Goal: Task Accomplishment & Management: Use online tool/utility

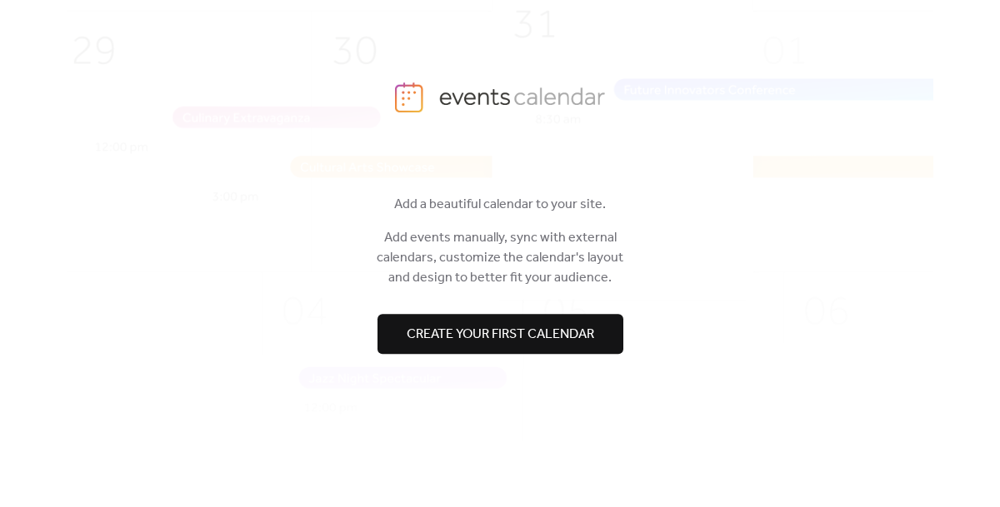
click at [482, 332] on span "Create your first calendar" at bounding box center [500, 335] width 187 height 20
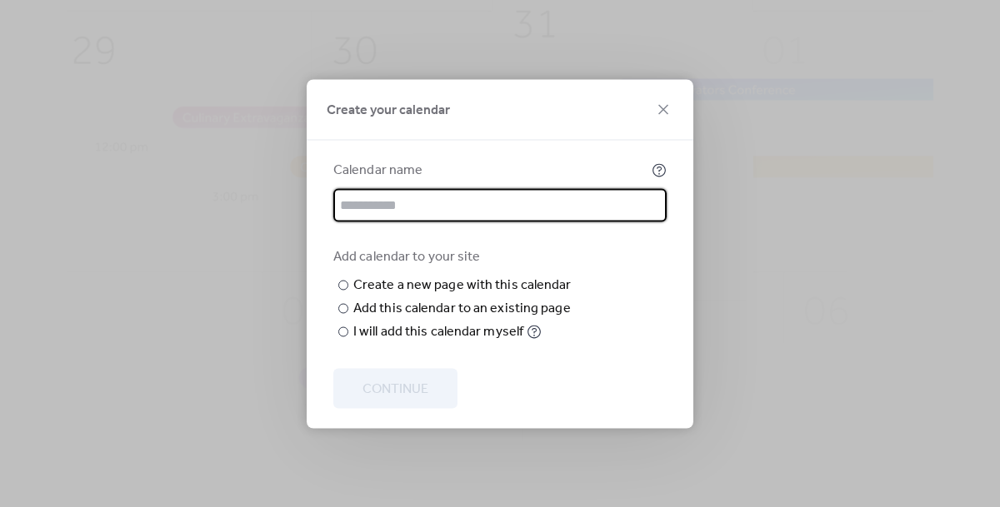
click at [458, 188] on input "text" at bounding box center [499, 204] width 333 height 33
type input "****"
click at [0, 0] on input "text" at bounding box center [0, 0] width 0 height 0
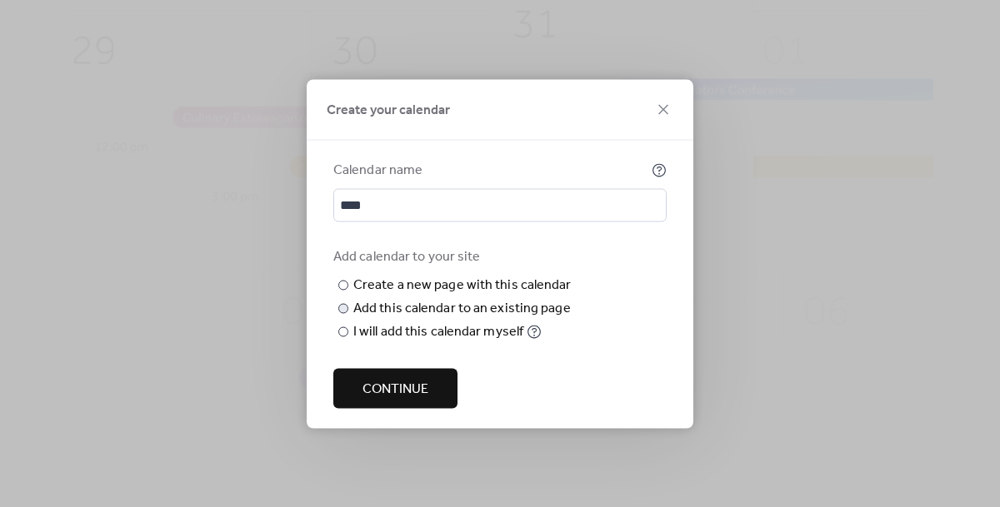
type input "*********"
click at [345, 313] on div at bounding box center [343, 308] width 10 height 10
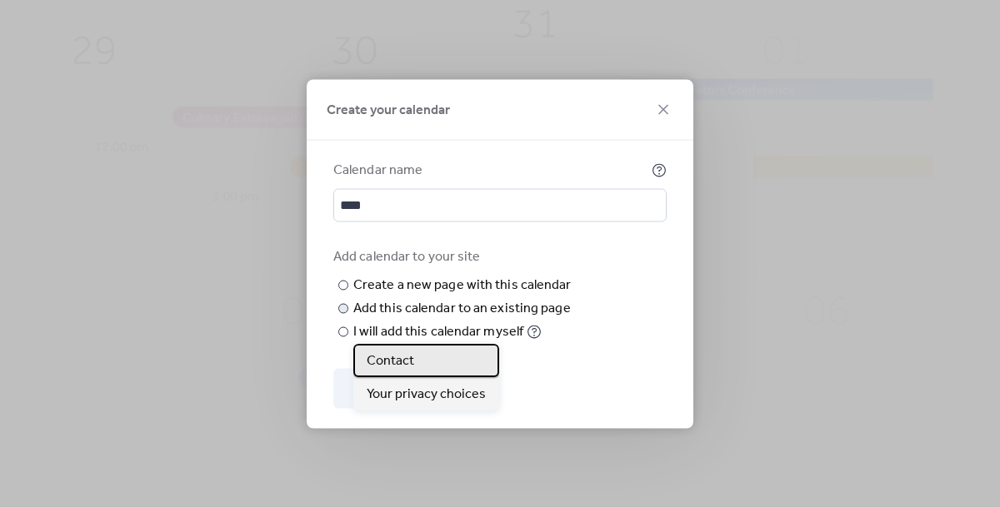
click at [417, 362] on div "Contact" at bounding box center [426, 360] width 146 height 33
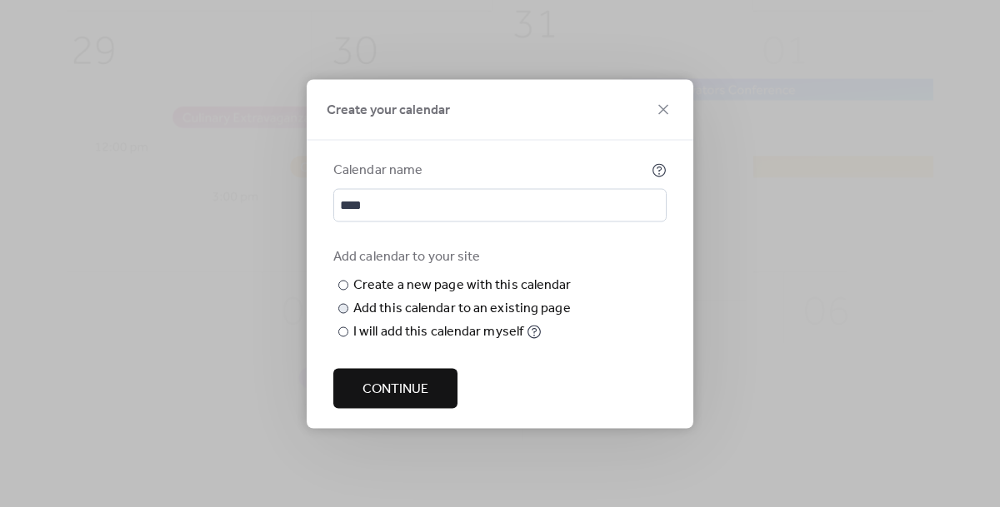
click at [399, 399] on span "Continue" at bounding box center [395, 389] width 66 height 20
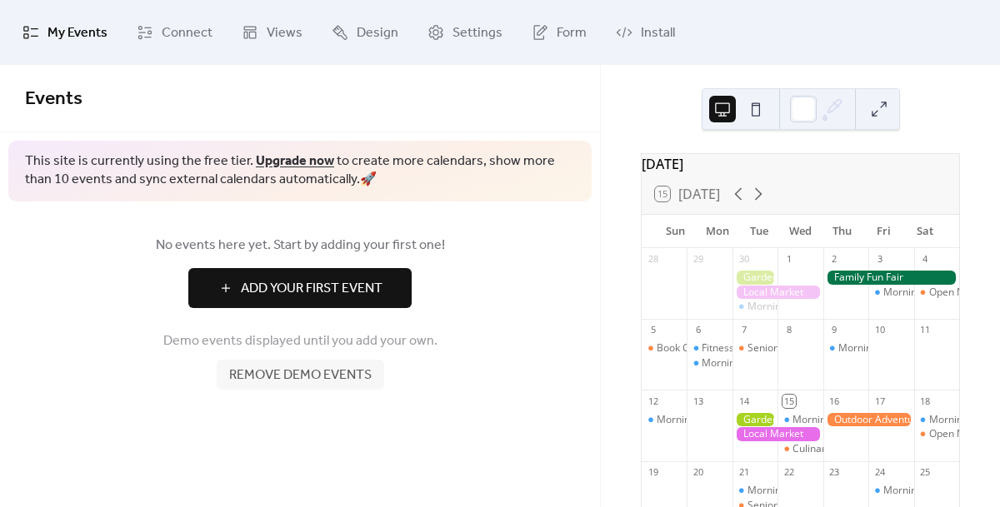
click at [806, 186] on div "15 Today" at bounding box center [799, 194] width 317 height 40
click at [870, 118] on button at bounding box center [879, 109] width 27 height 27
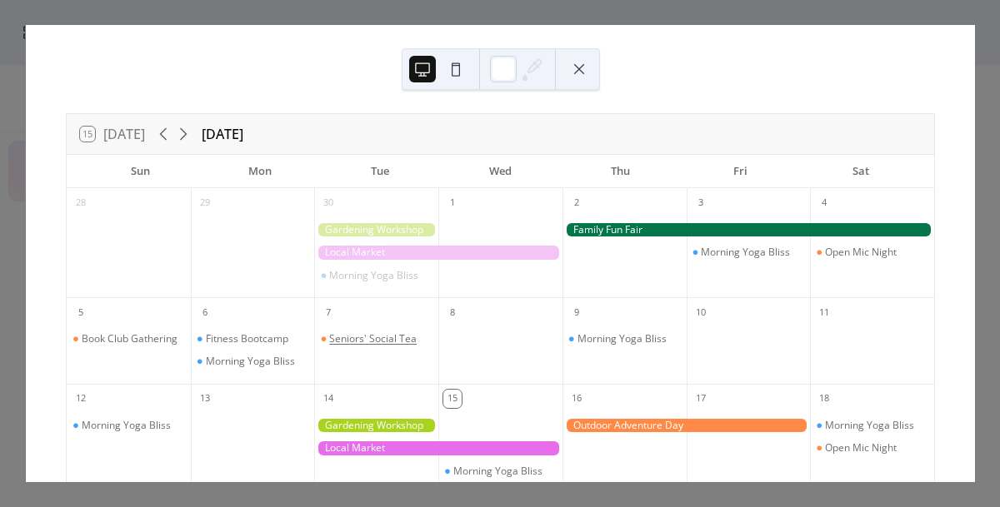
click at [402, 338] on div "Seniors' Social Tea" at bounding box center [372, 338] width 87 height 13
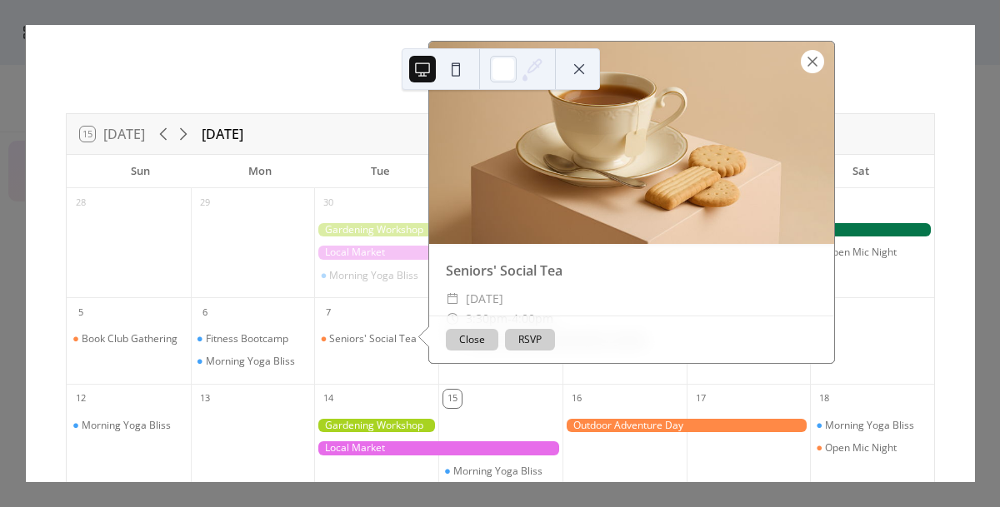
click at [808, 64] on div at bounding box center [812, 61] width 23 height 23
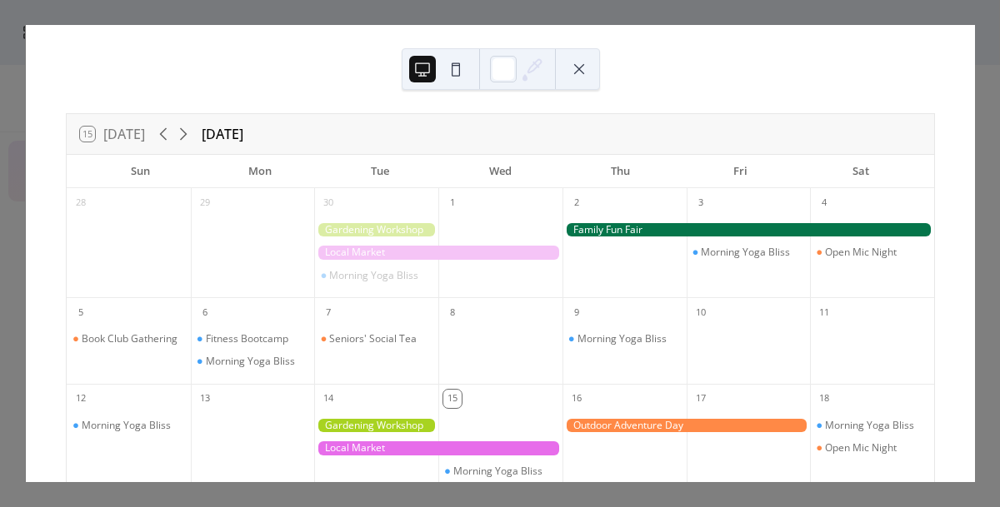
click at [676, 85] on div "15 [DATE] [DATE] Sun Mon Tue Wed Thu Fri Sat 28 29 30 Morning Yoga Bliss 1 2 3 …" at bounding box center [500, 253] width 949 height 457
click at [738, 50] on div "15 [DATE] [DATE] Sun Mon Tue Wed Thu Fri Sat 28 29 30 Morning Yoga Bliss 1 2 3 …" at bounding box center [500, 253] width 949 height 457
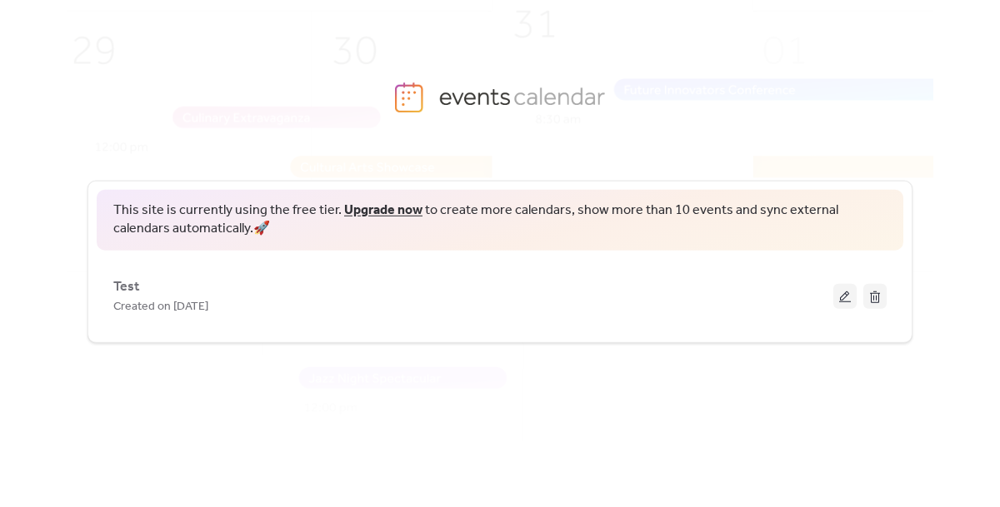
click at [343, 19] on img at bounding box center [524, 254] width 1126 height 557
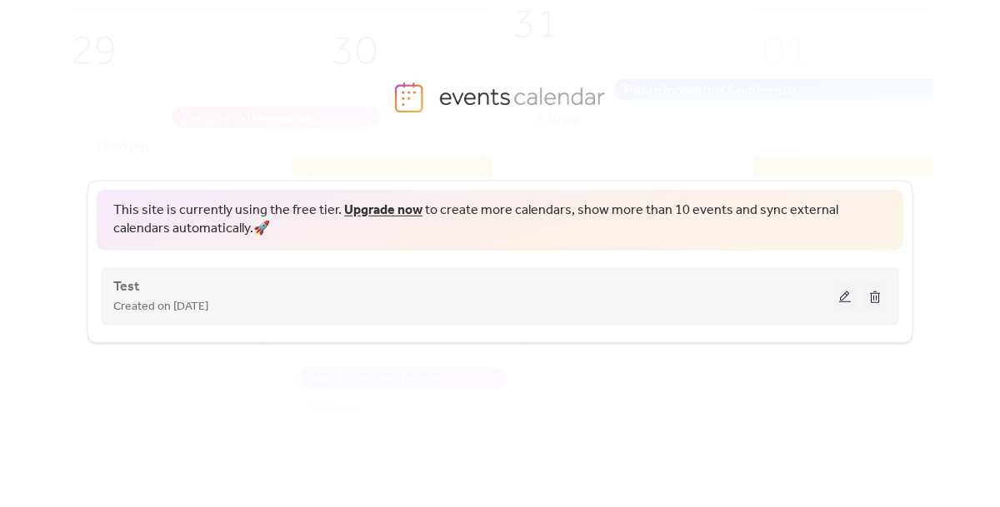
click at [870, 297] on button at bounding box center [874, 296] width 23 height 25
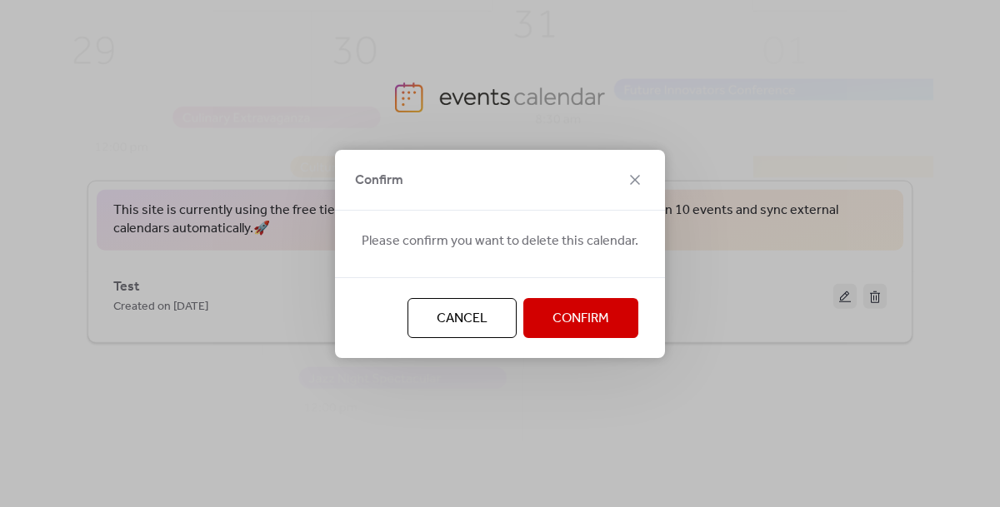
click at [580, 318] on span "Confirm" at bounding box center [580, 319] width 57 height 20
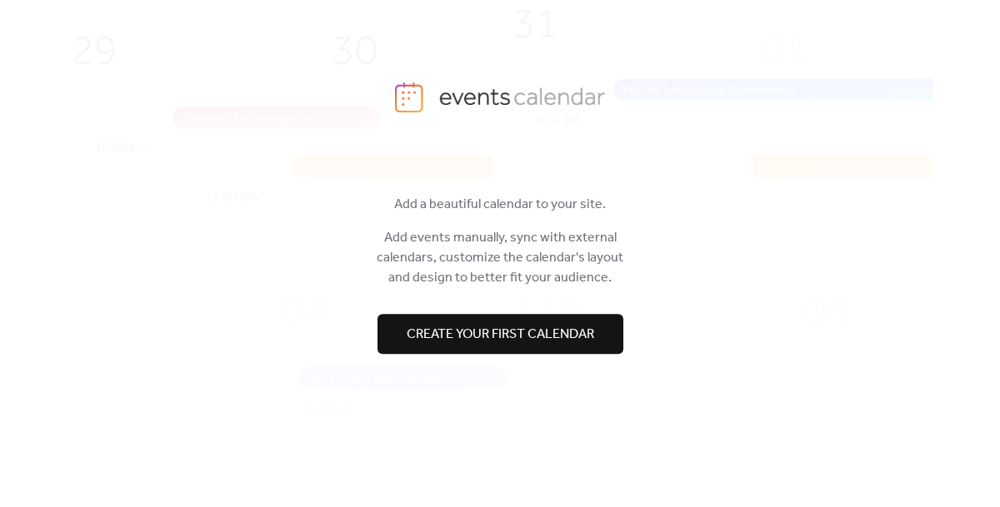
click at [566, 339] on span "Create your first calendar" at bounding box center [500, 335] width 187 height 20
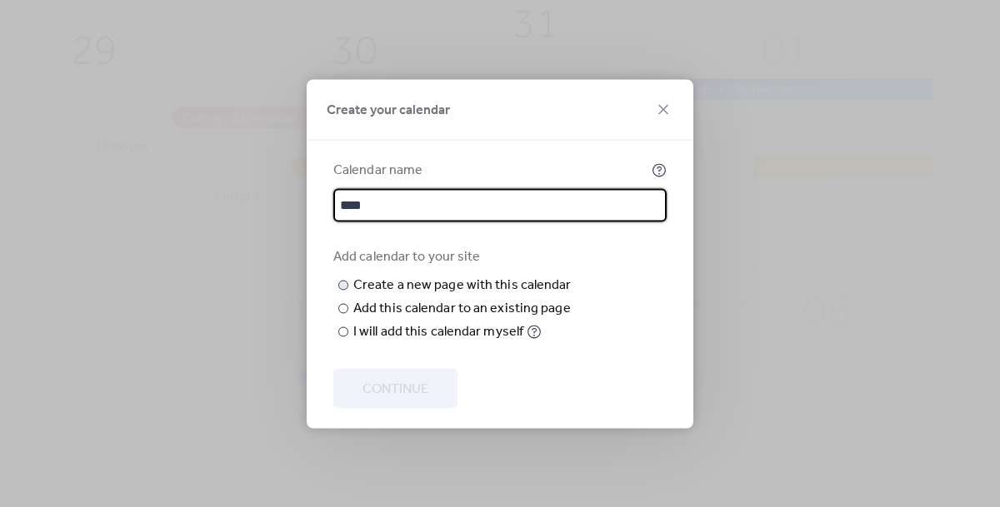
type input "****"
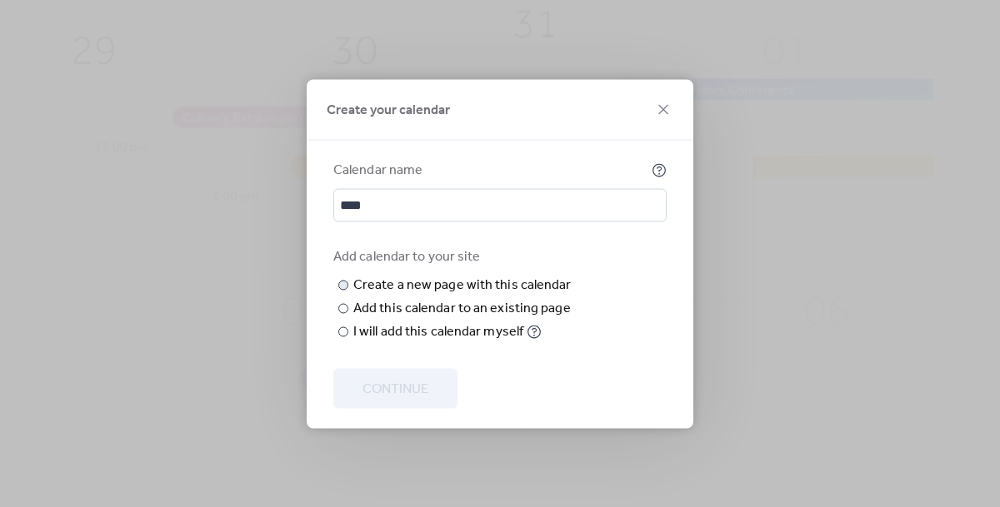
click at [0, 0] on input "text" at bounding box center [0, 0] width 0 height 0
type input "*****"
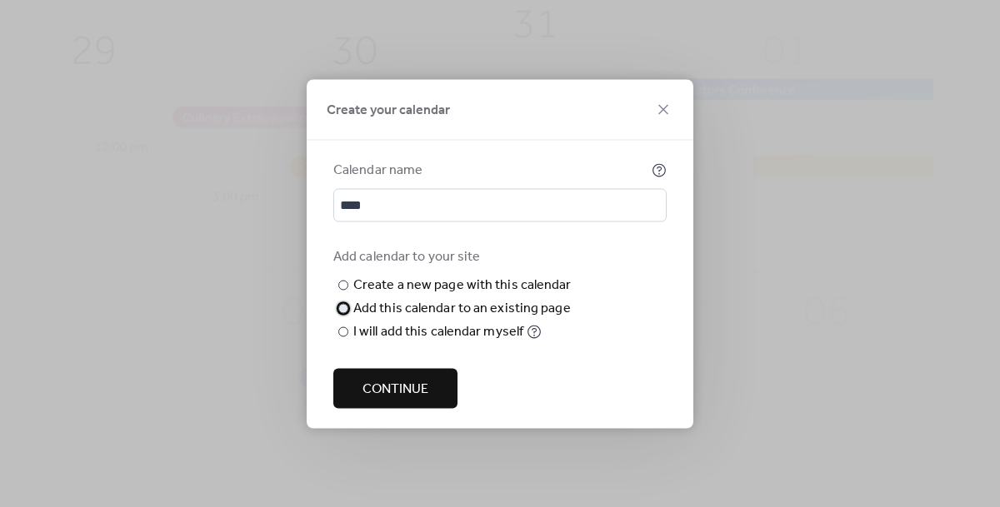
click at [339, 313] on div at bounding box center [343, 308] width 10 height 10
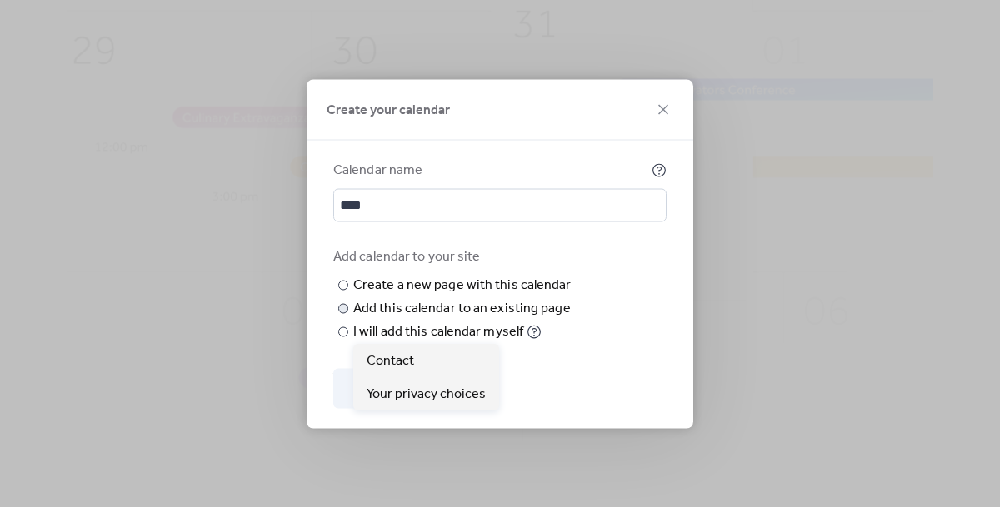
click at [0, 0] on span "Choose page" at bounding box center [0, 0] width 0 height 0
click at [417, 360] on div "Contact" at bounding box center [426, 360] width 146 height 33
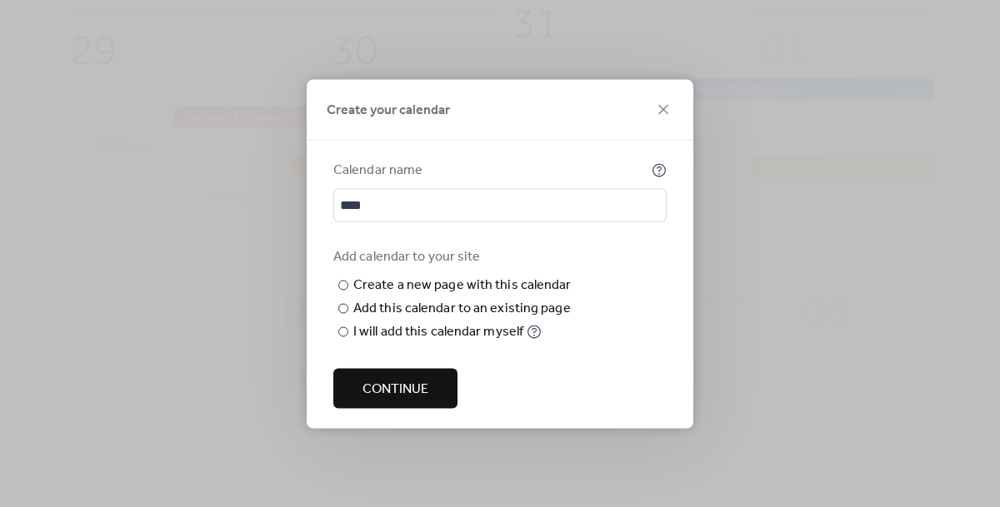
click at [401, 399] on span "Continue" at bounding box center [395, 389] width 66 height 20
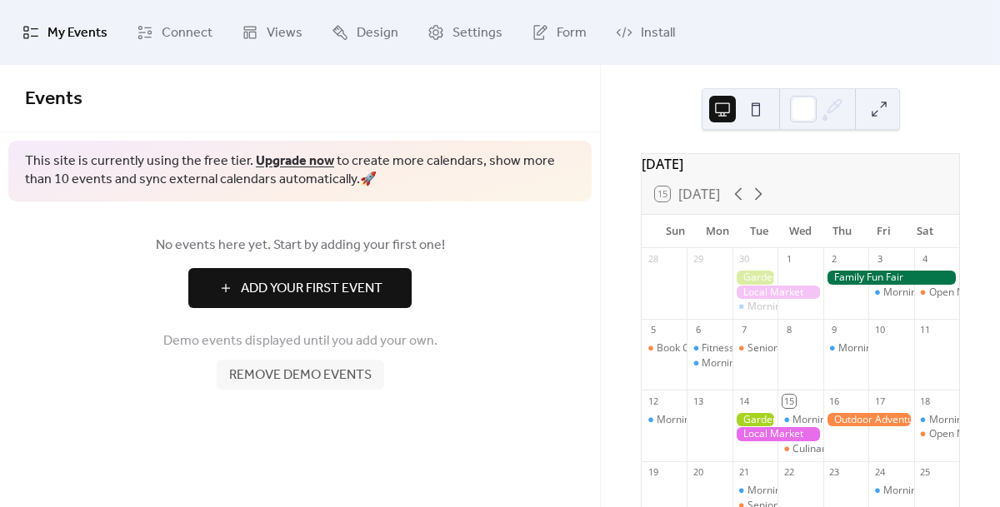
click at [885, 106] on button at bounding box center [879, 109] width 27 height 27
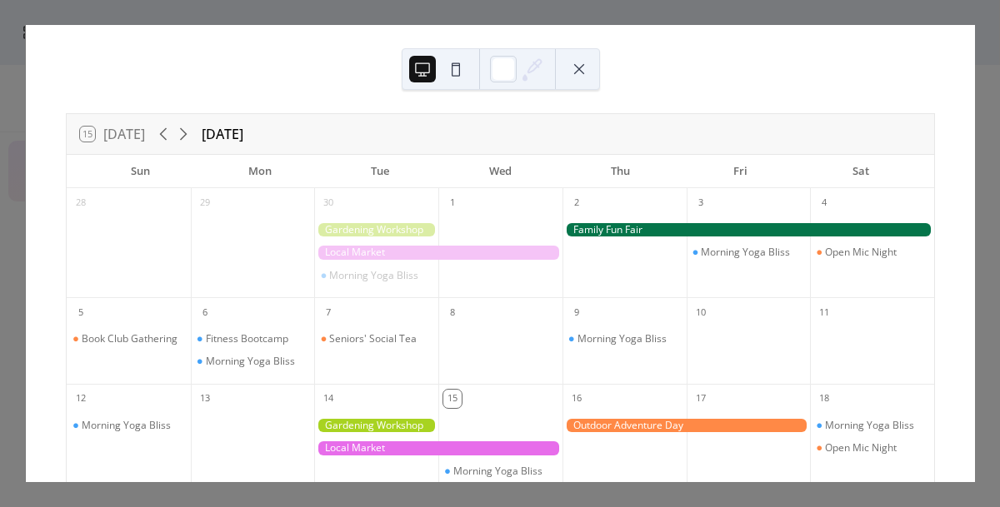
click at [848, 32] on div "15 [DATE] [DATE] Sun Mon Tue Wed Thu Fri Sat 28 29 30 Morning Yoga Bliss 1 2 3 …" at bounding box center [500, 253] width 949 height 457
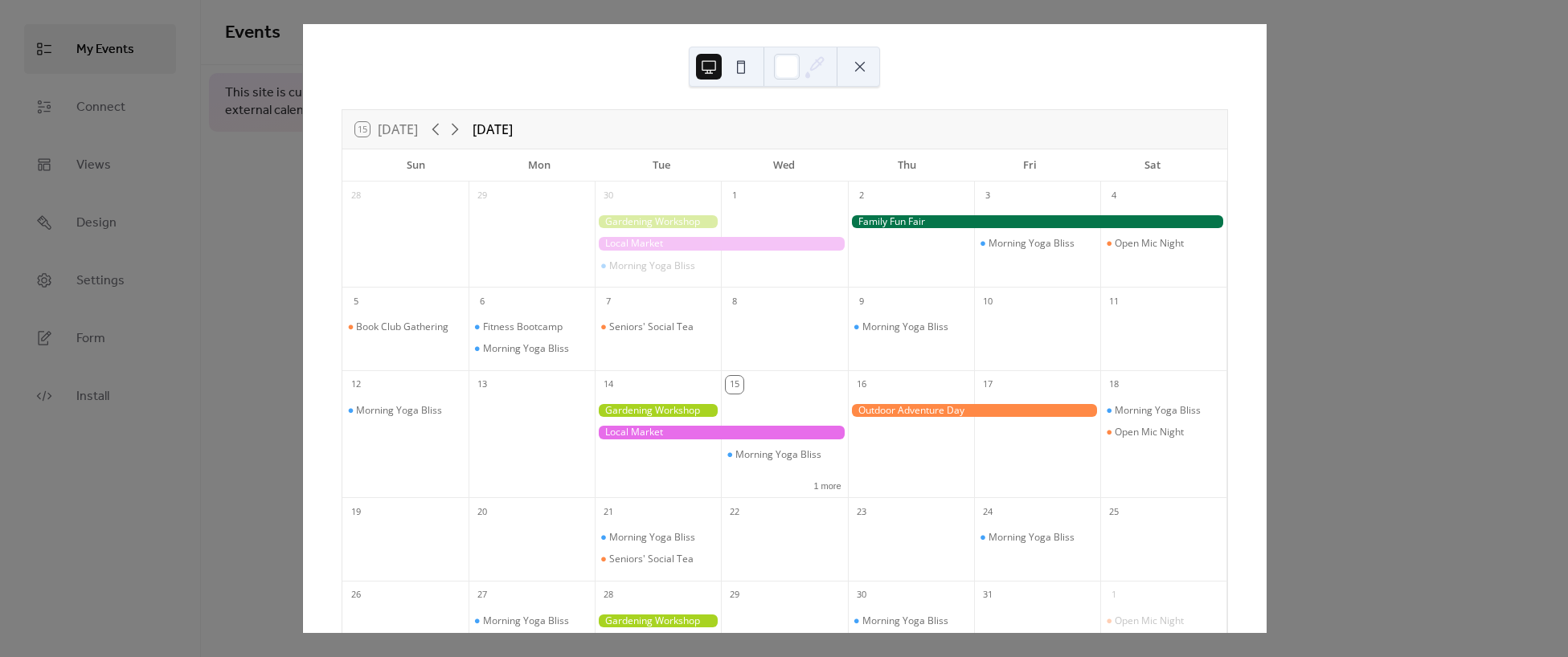
scroll to position [112, 0]
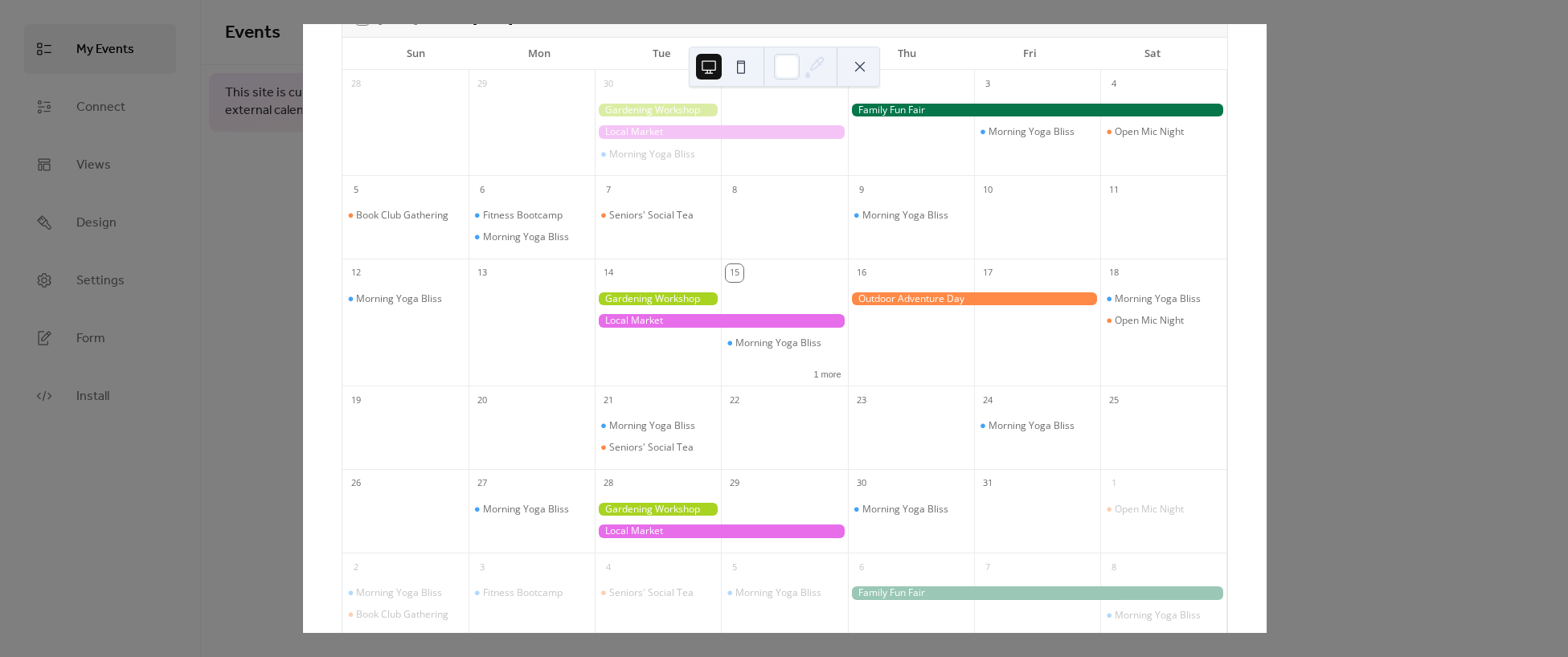
click at [702, 176] on div "7" at bounding box center [657, 188] width 126 height 26
click at [655, 218] on div "Seniors' Social Tea" at bounding box center [650, 215] width 84 height 13
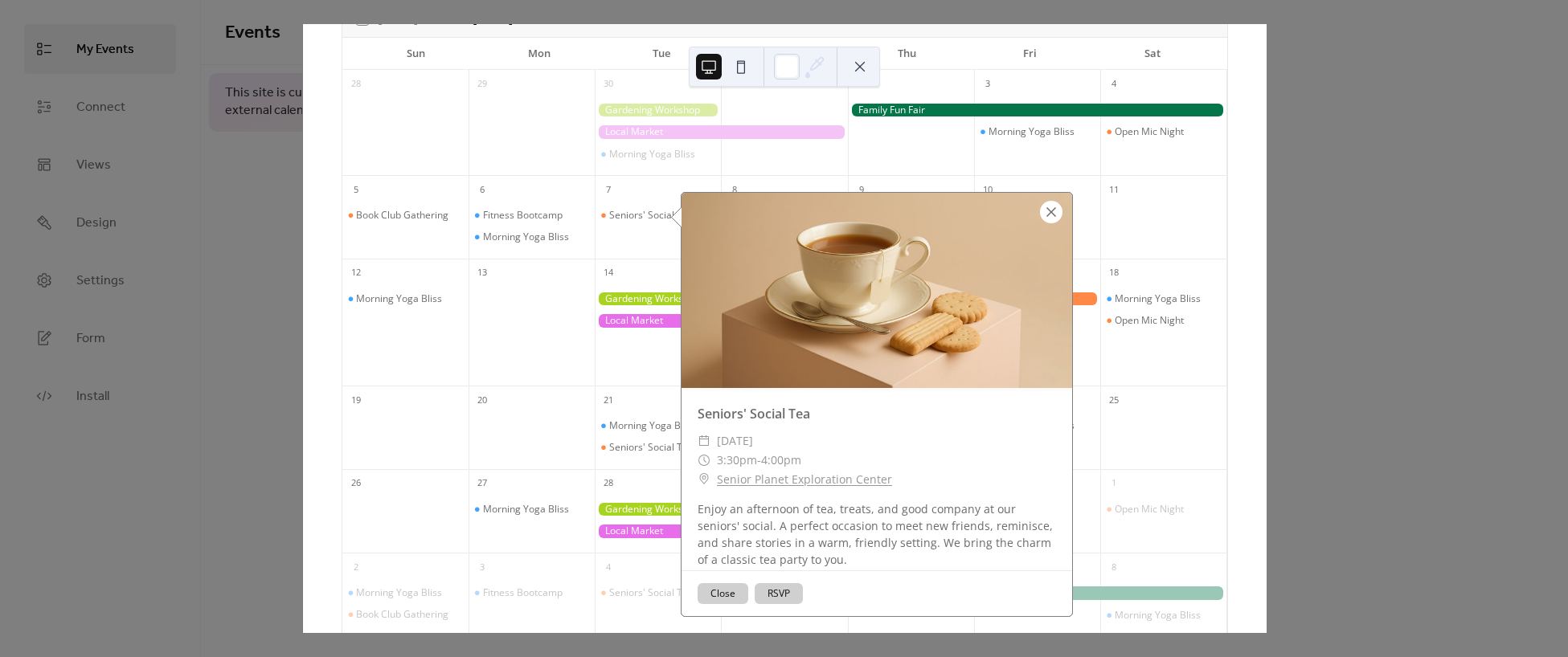
click at [964, 221] on div at bounding box center [1051, 211] width 22 height 22
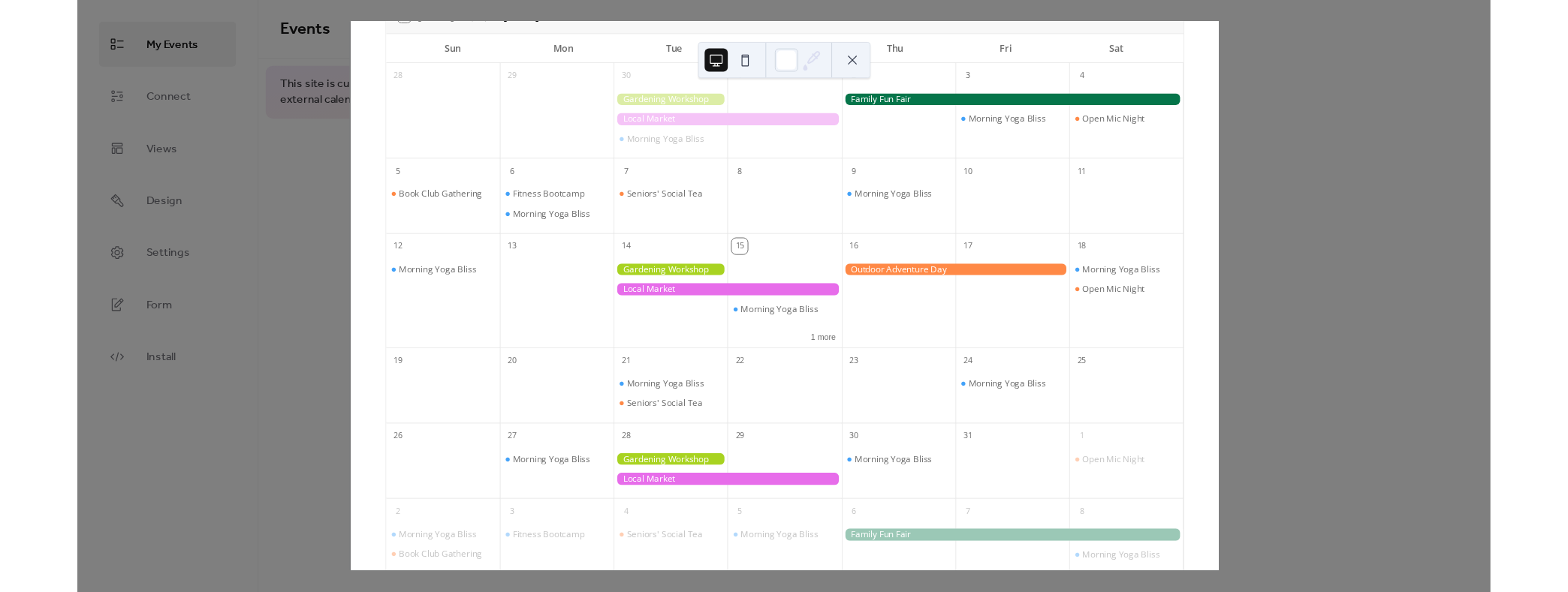
scroll to position [0, 0]
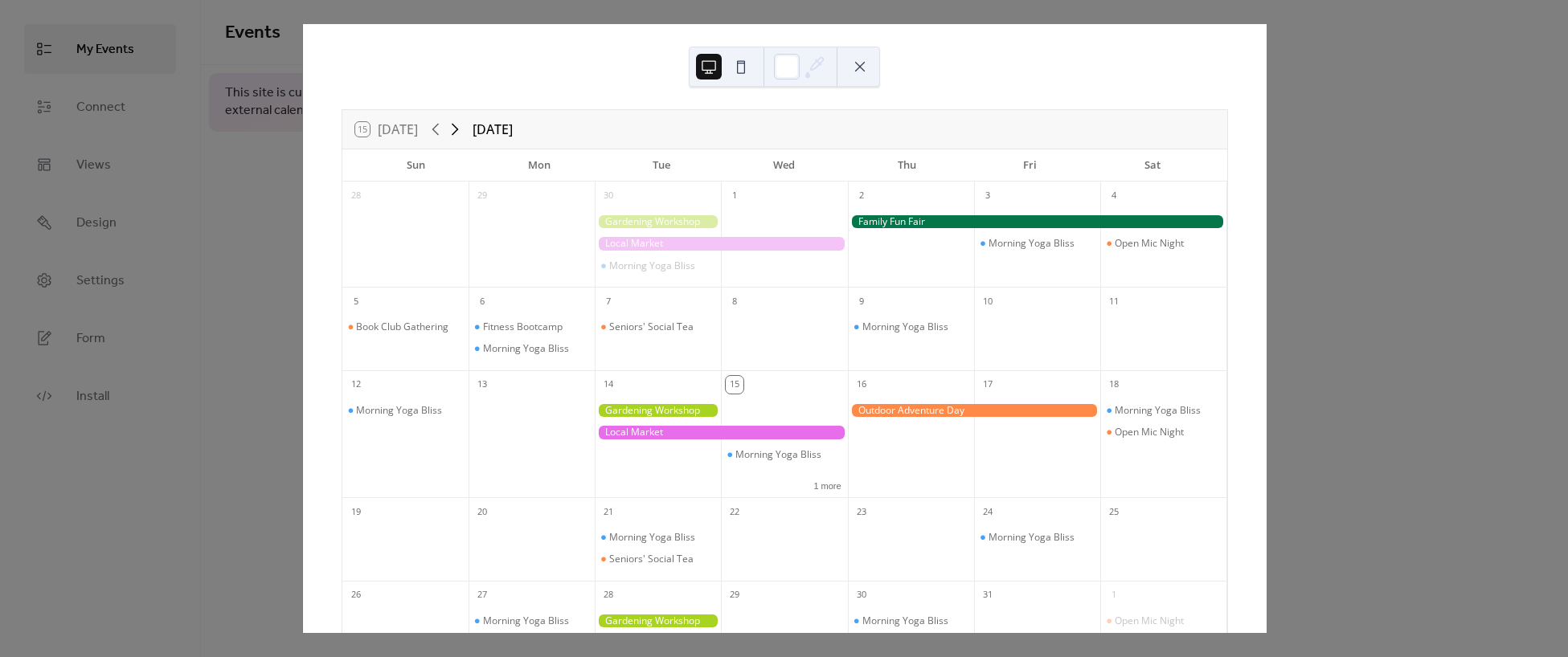
click at [453, 128] on icon at bounding box center [455, 129] width 19 height 19
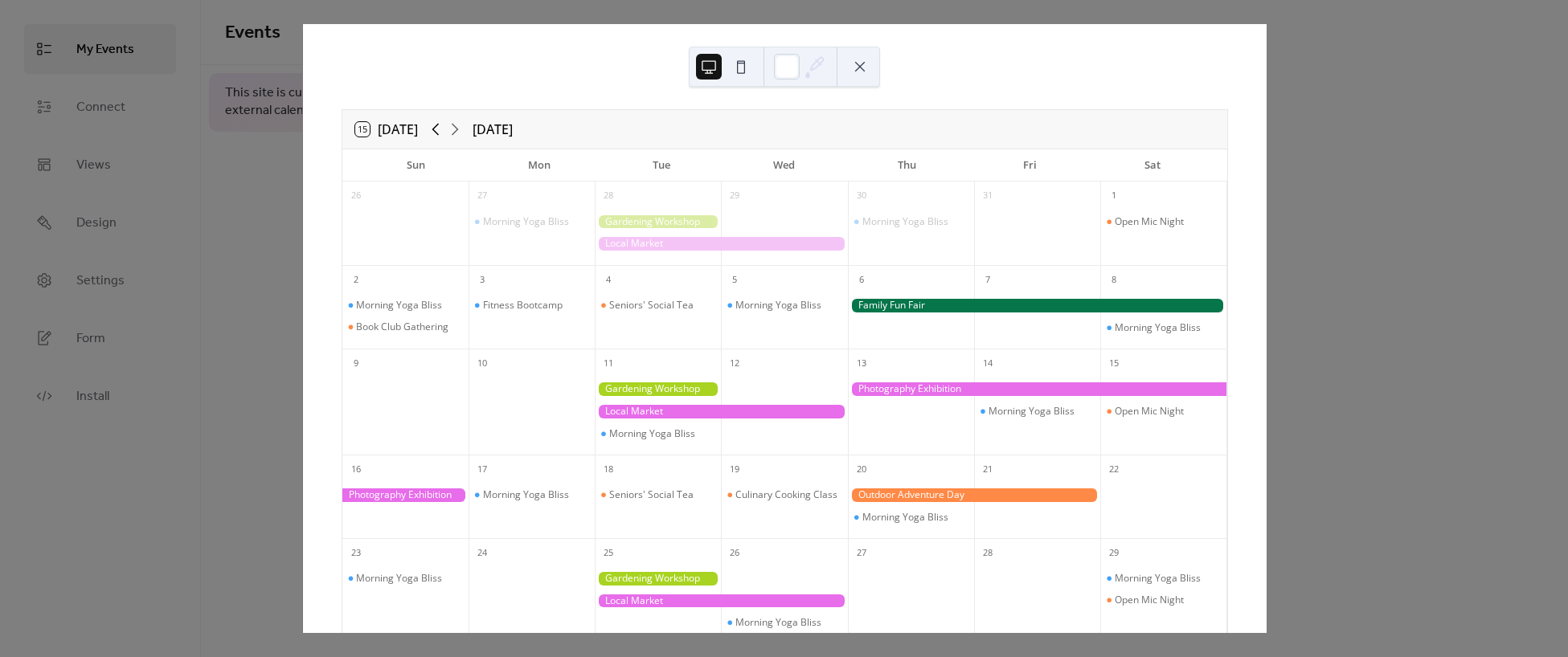
click at [434, 132] on icon at bounding box center [436, 129] width 19 height 19
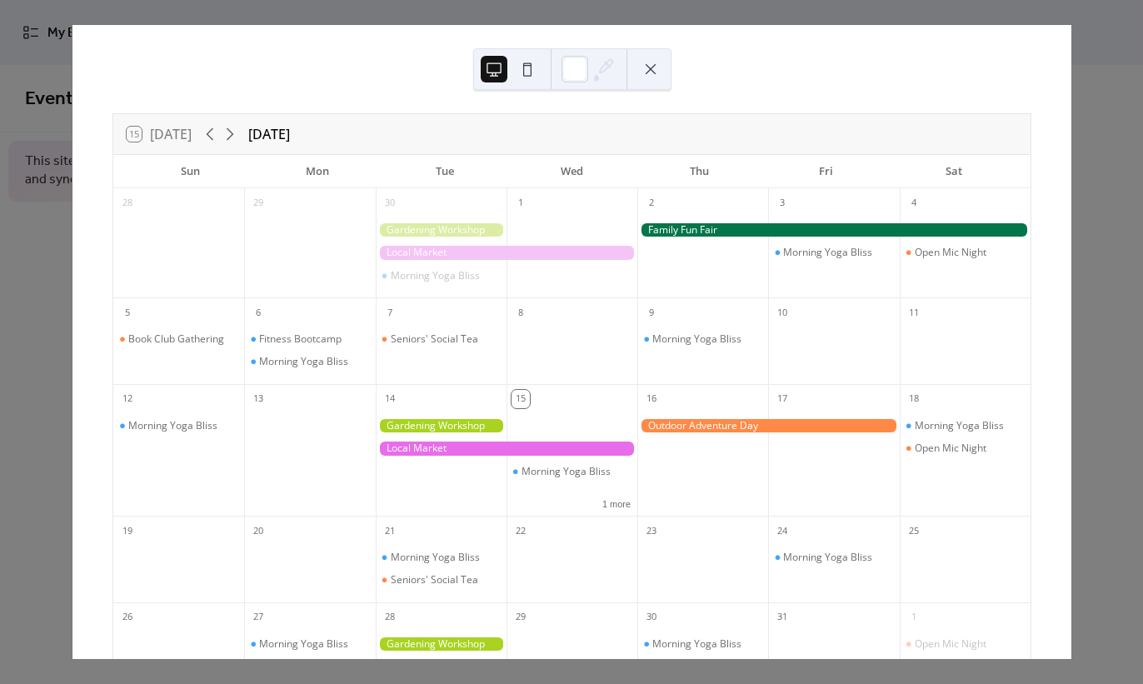
click at [527, 82] on button at bounding box center [527, 69] width 27 height 27
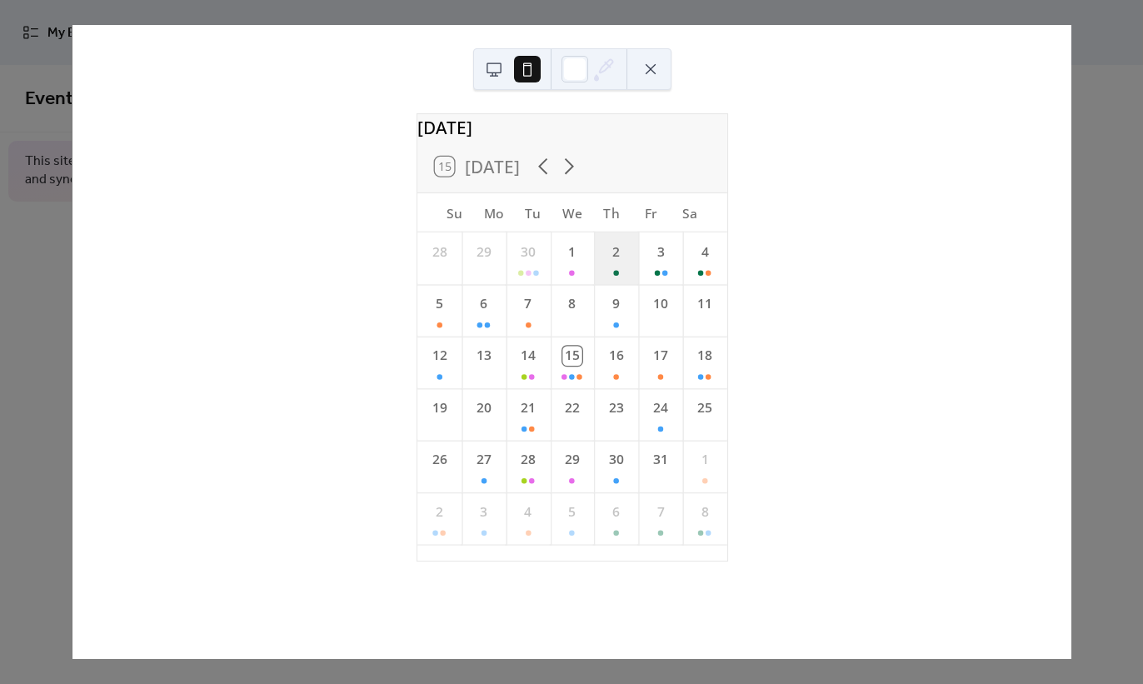
click at [609, 284] on div "2" at bounding box center [616, 258] width 44 height 52
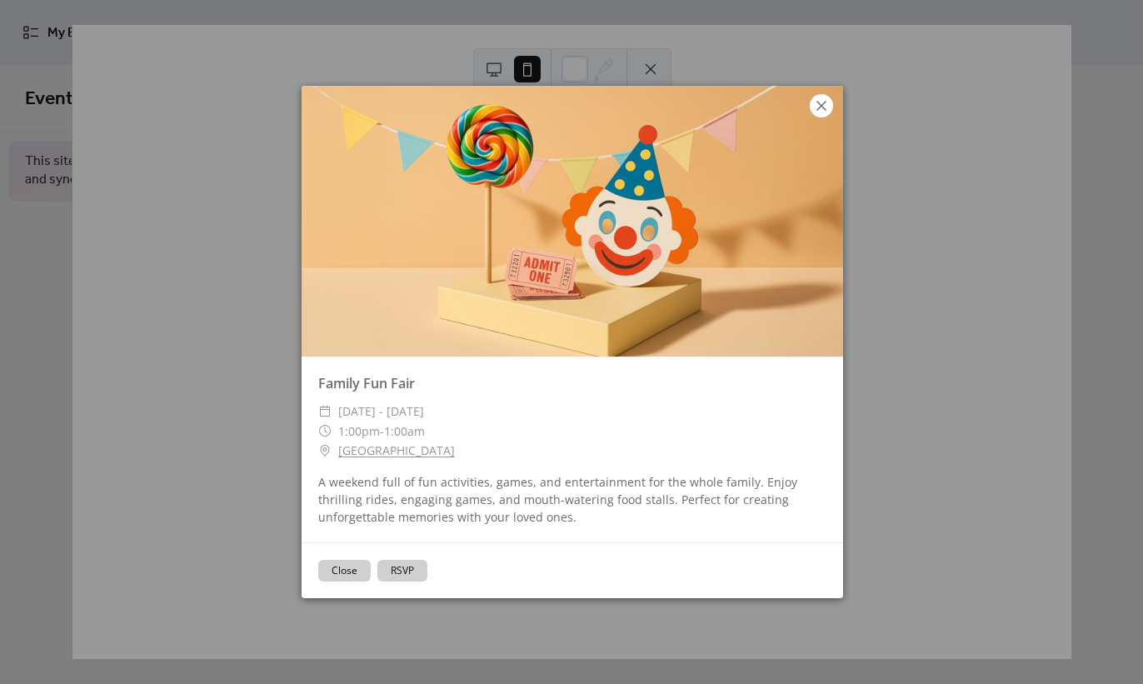
click at [825, 115] on icon at bounding box center [821, 106] width 20 height 20
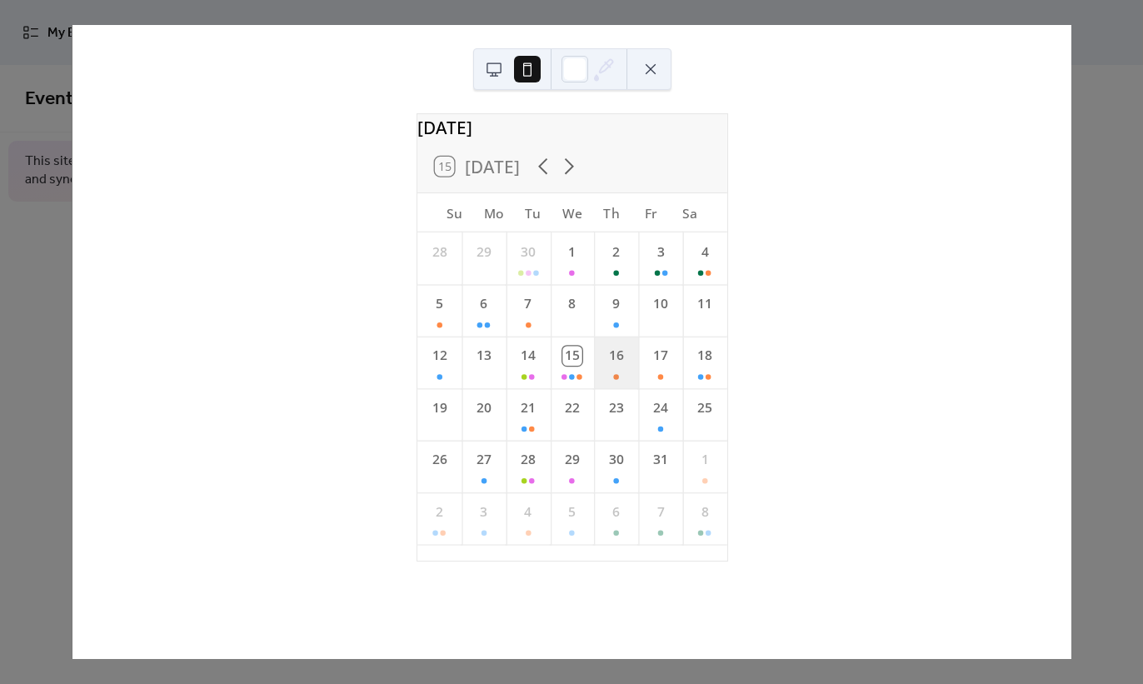
click at [606, 384] on div "16" at bounding box center [616, 363] width 44 height 52
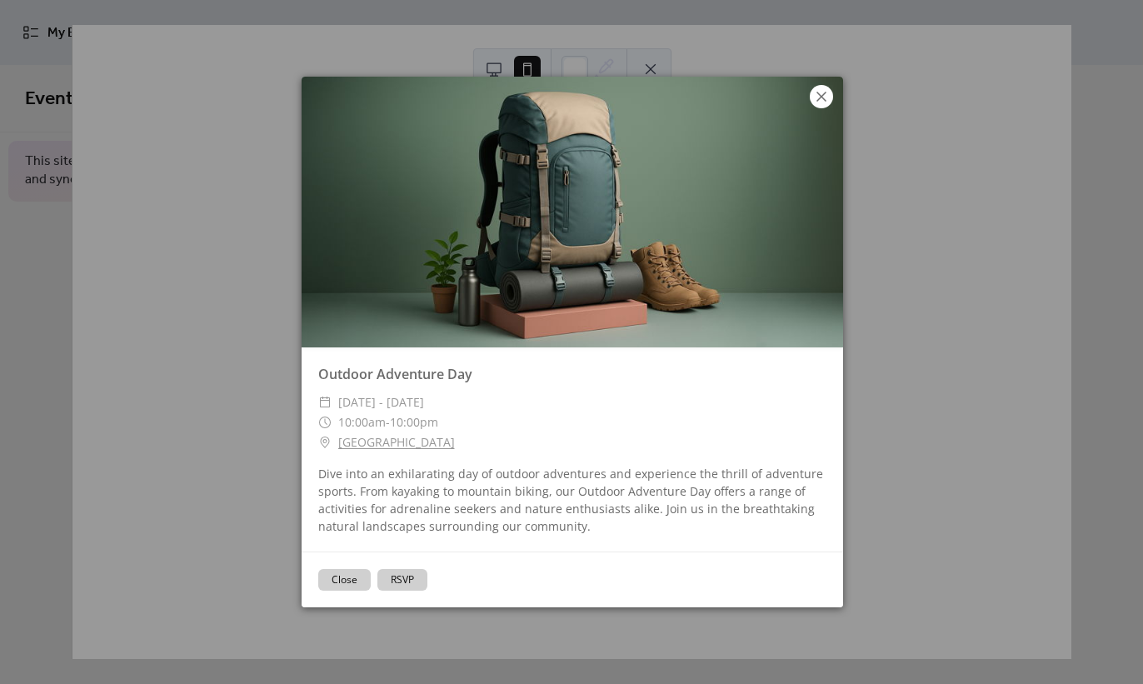
click at [822, 94] on icon at bounding box center [821, 97] width 20 height 20
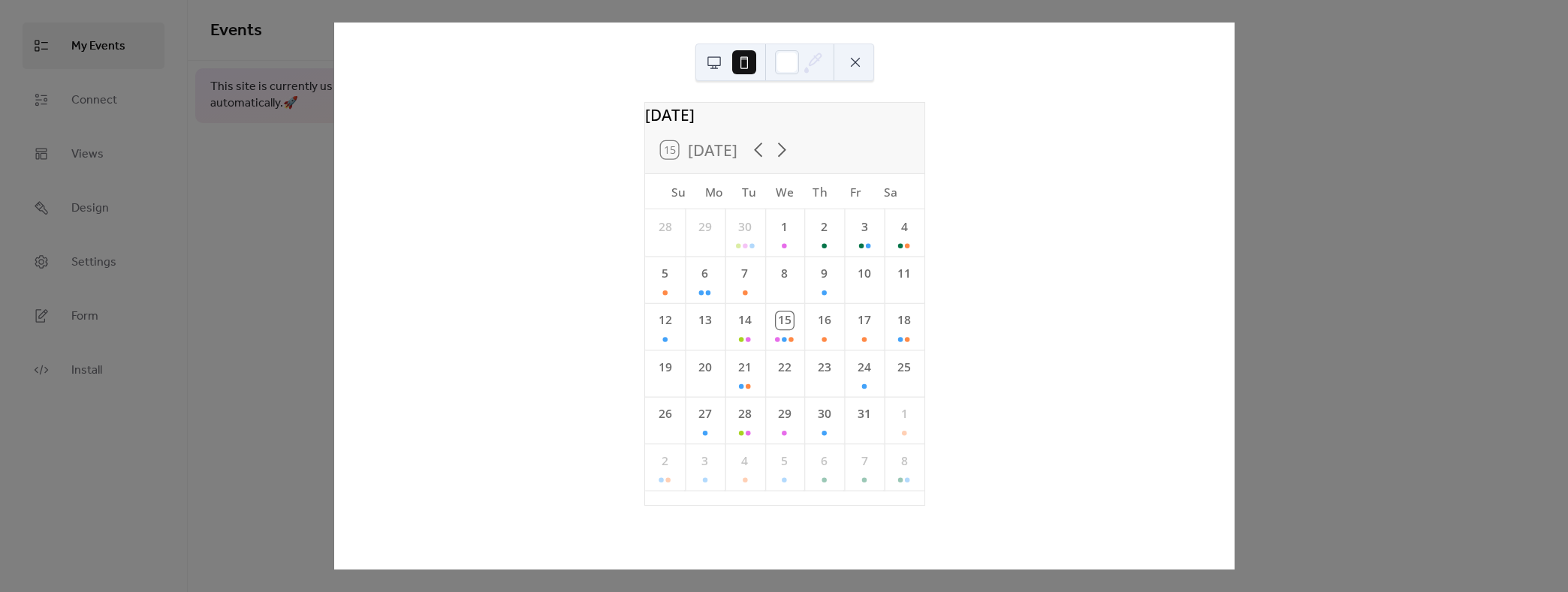
click at [711, 60] on button at bounding box center [714, 62] width 24 height 24
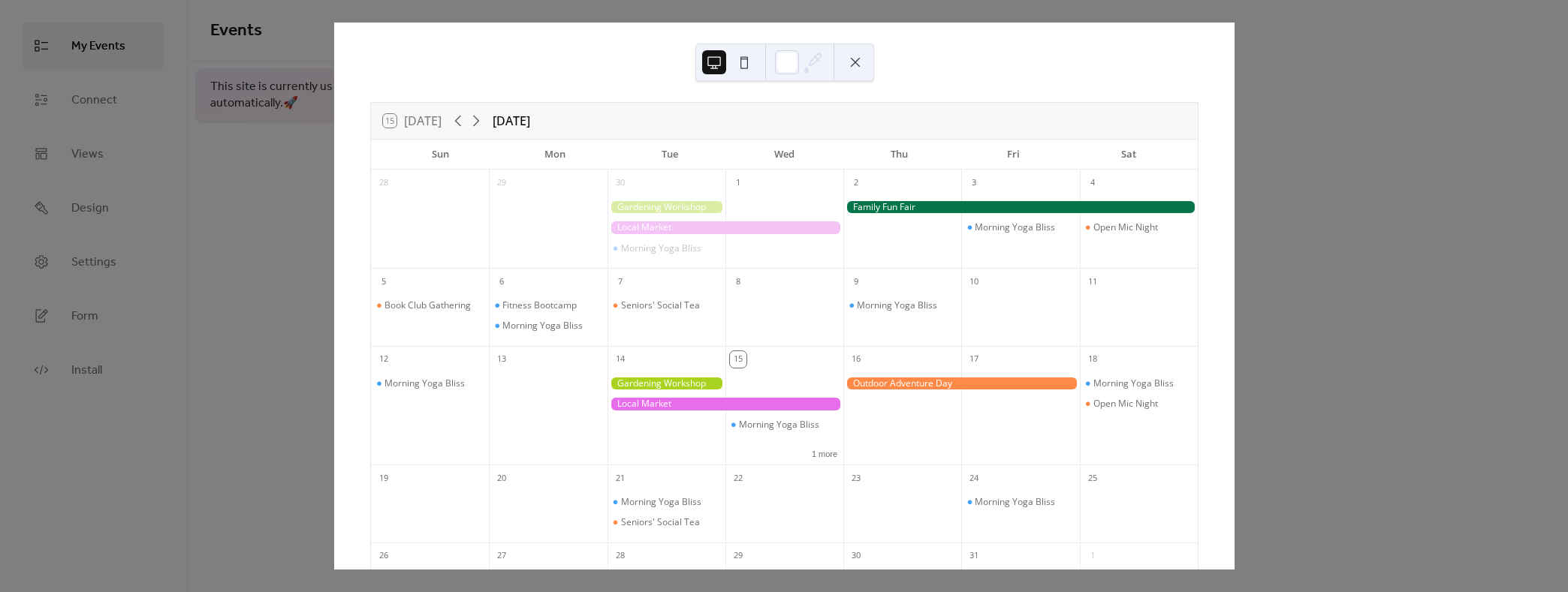
click at [743, 57] on button at bounding box center [744, 62] width 24 height 24
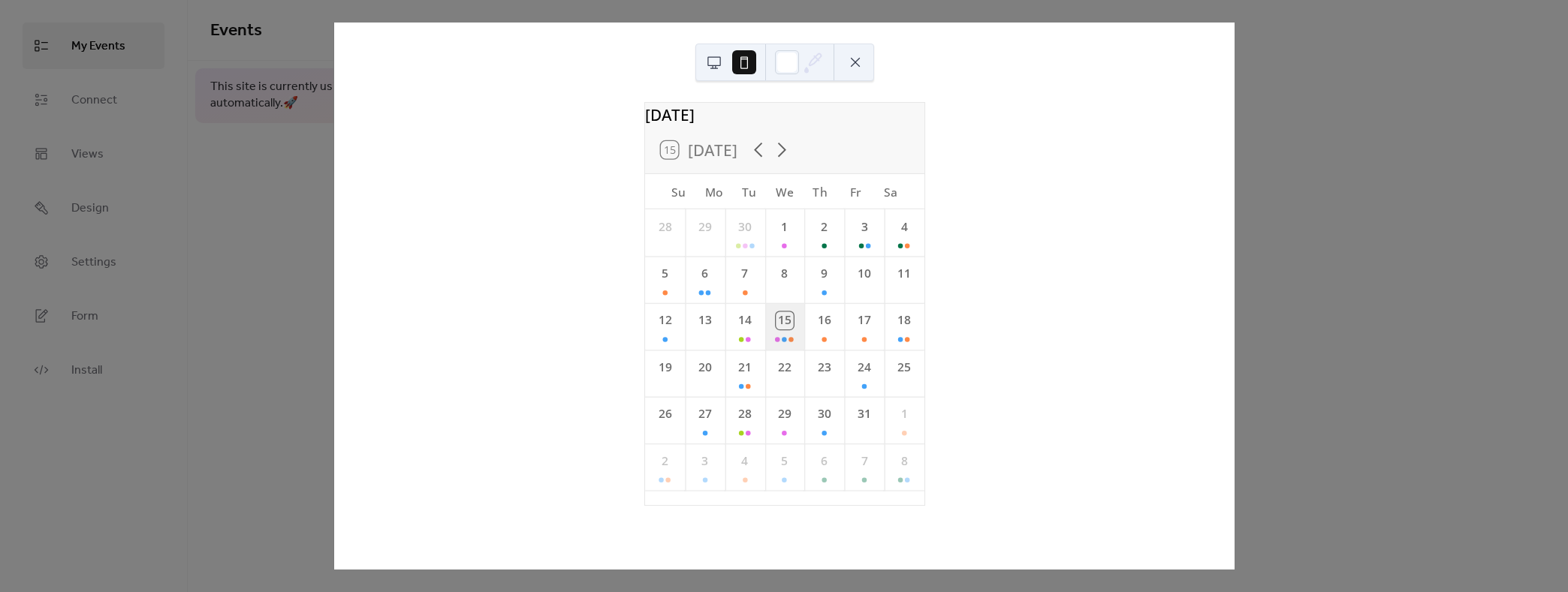
click at [782, 349] on div "15" at bounding box center [784, 327] width 40 height 47
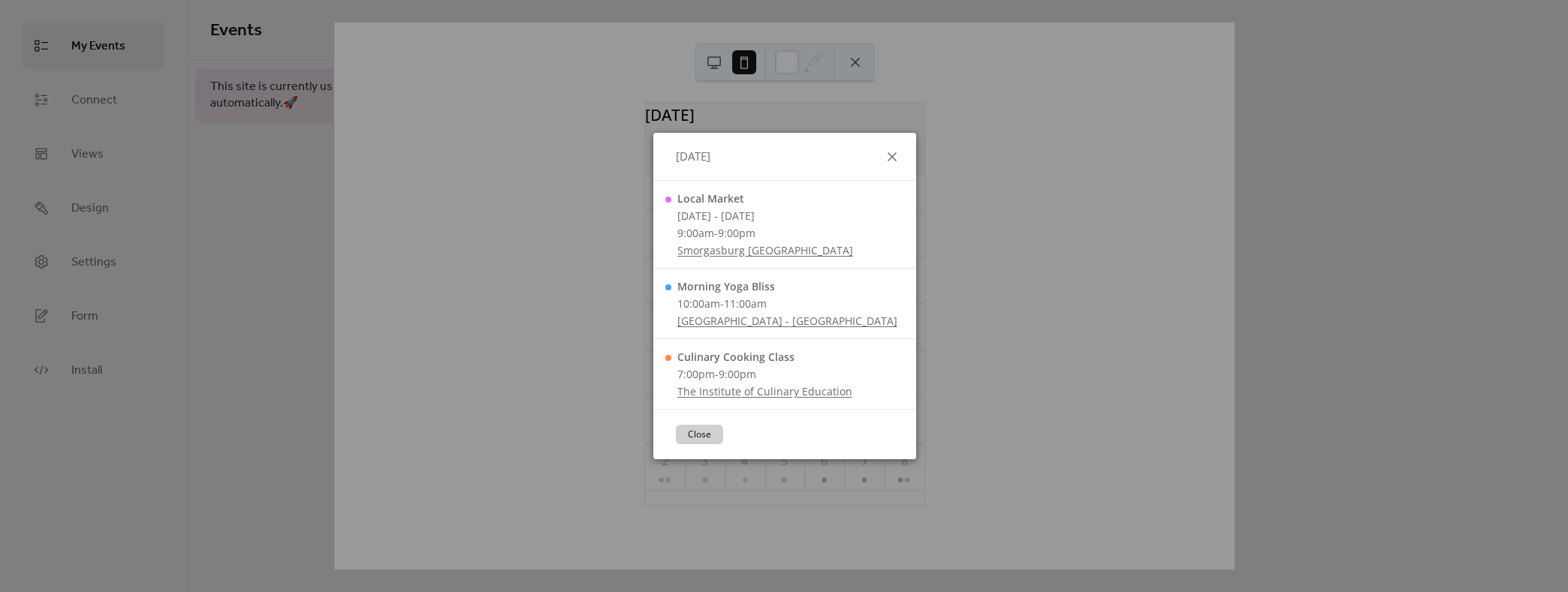
click at [896, 157] on icon at bounding box center [893, 157] width 18 height 18
